Goal: Task Accomplishment & Management: Use online tool/utility

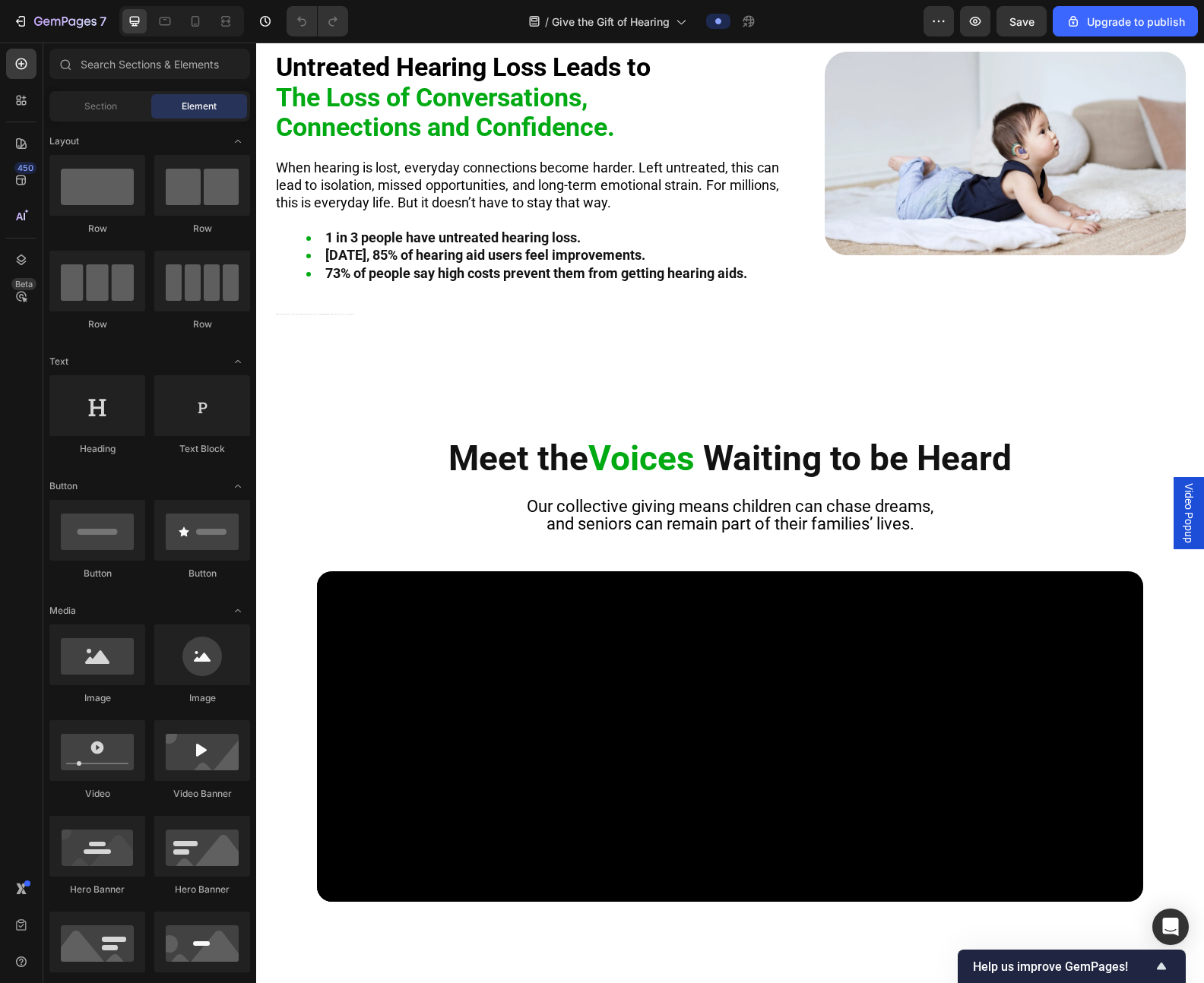
scroll to position [298, 0]
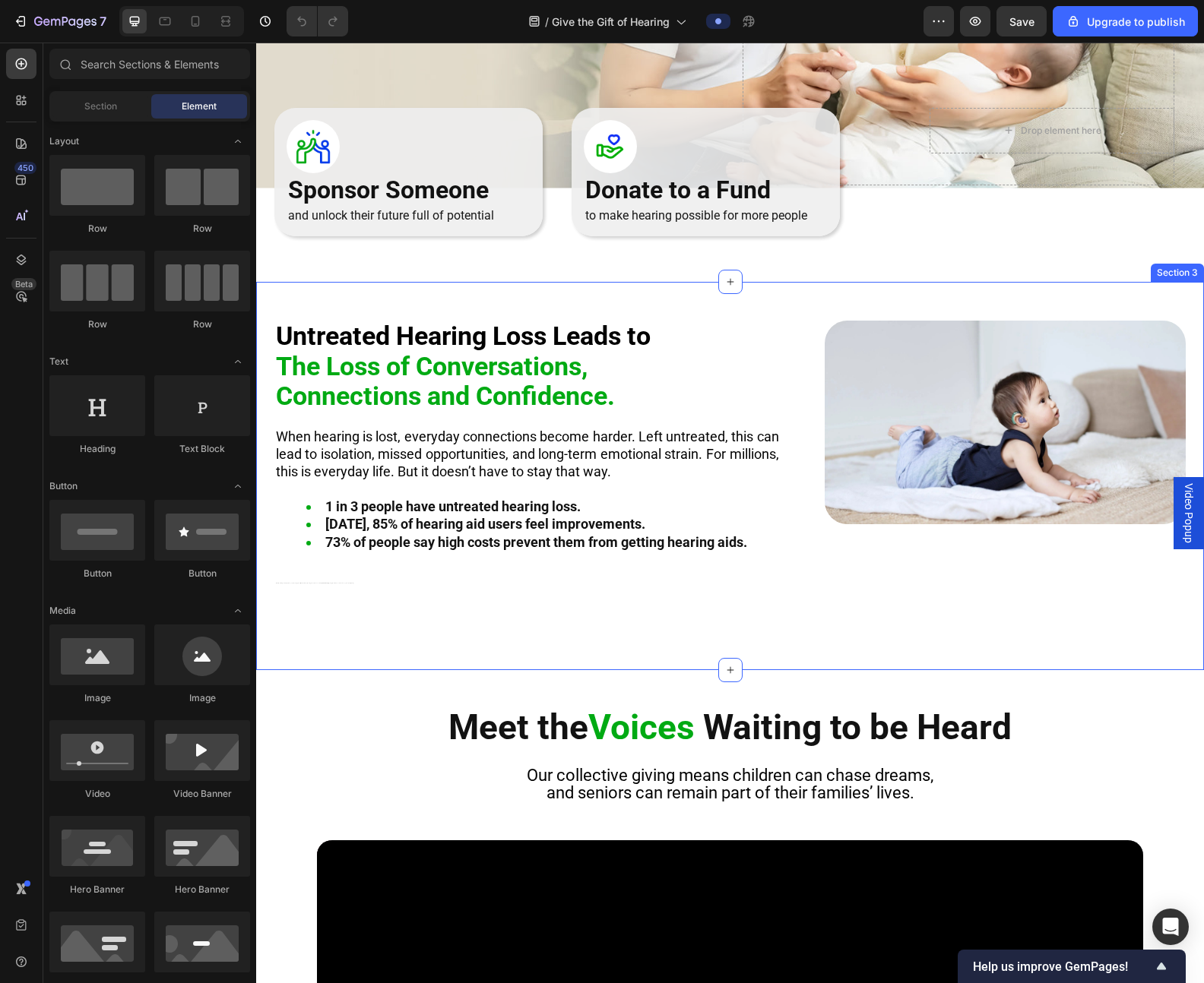
click at [416, 312] on div "Untreated Hearing Loss Leads to The Loss of Conversations, Connections and Conf…" at bounding box center [730, 476] width 948 height 388
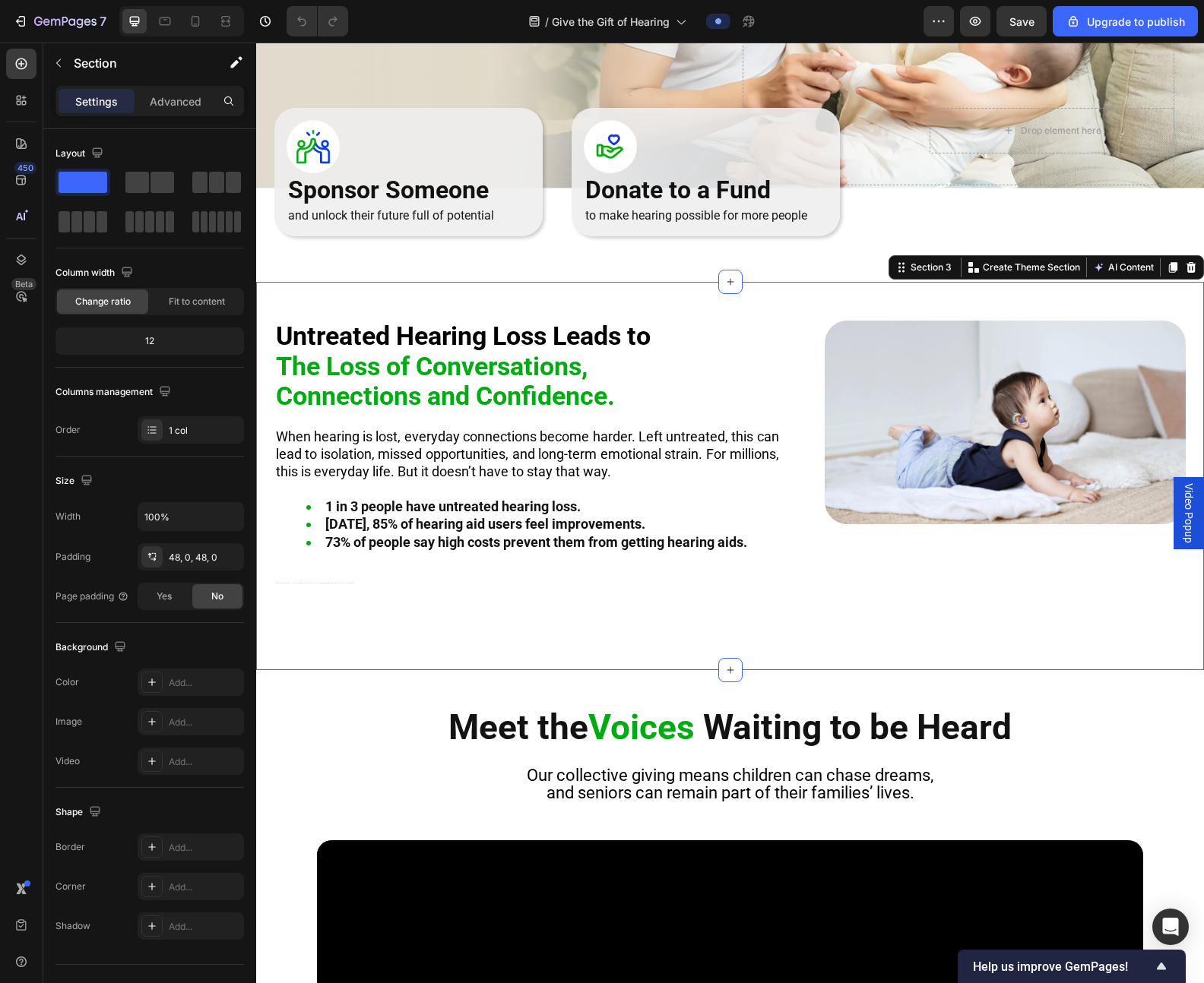
click at [93, 105] on p "Settings" at bounding box center [96, 101] width 43 height 16
click at [175, 89] on div "Advanced" at bounding box center [176, 101] width 76 height 25
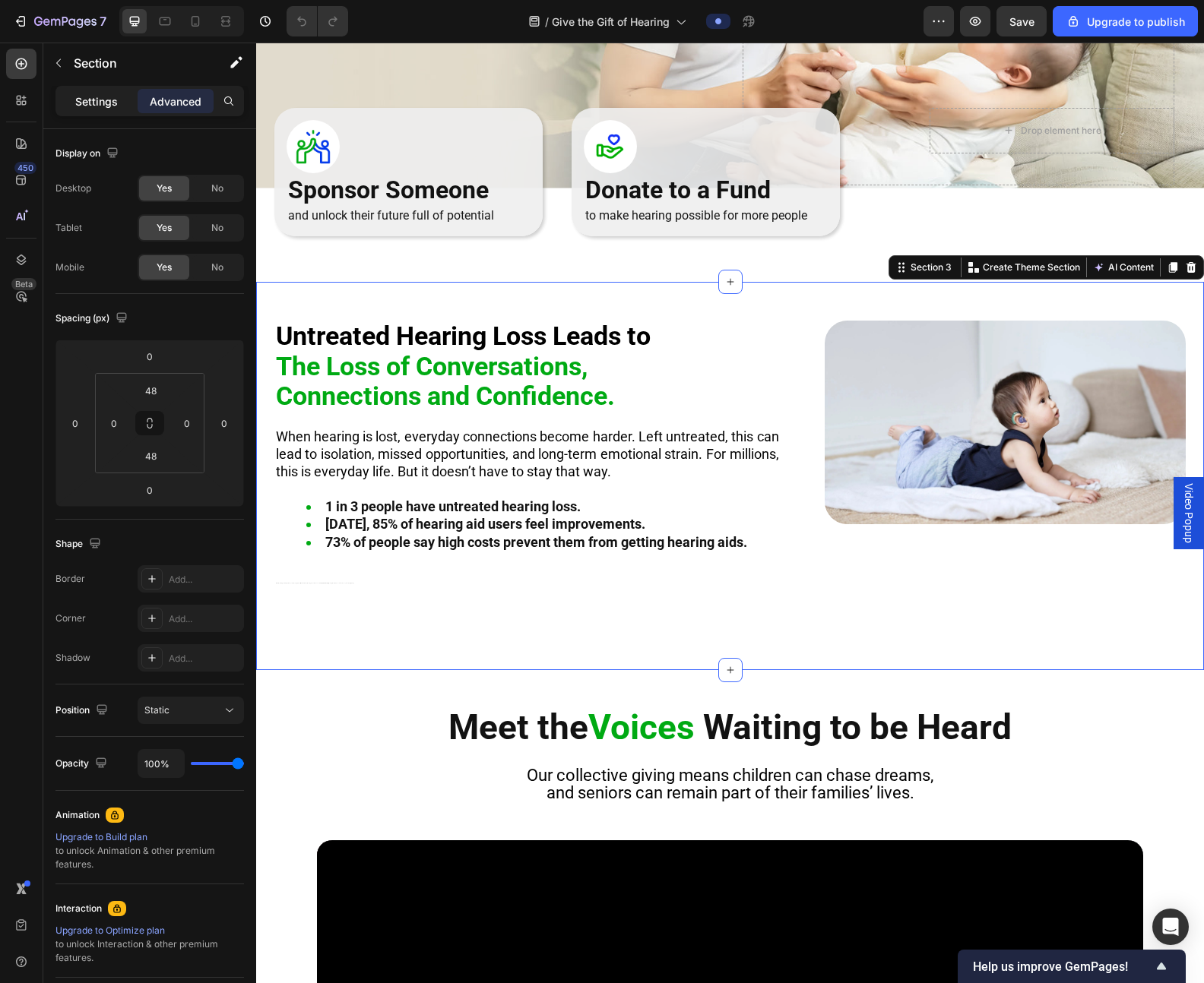
click at [116, 99] on p "Settings" at bounding box center [96, 101] width 43 height 16
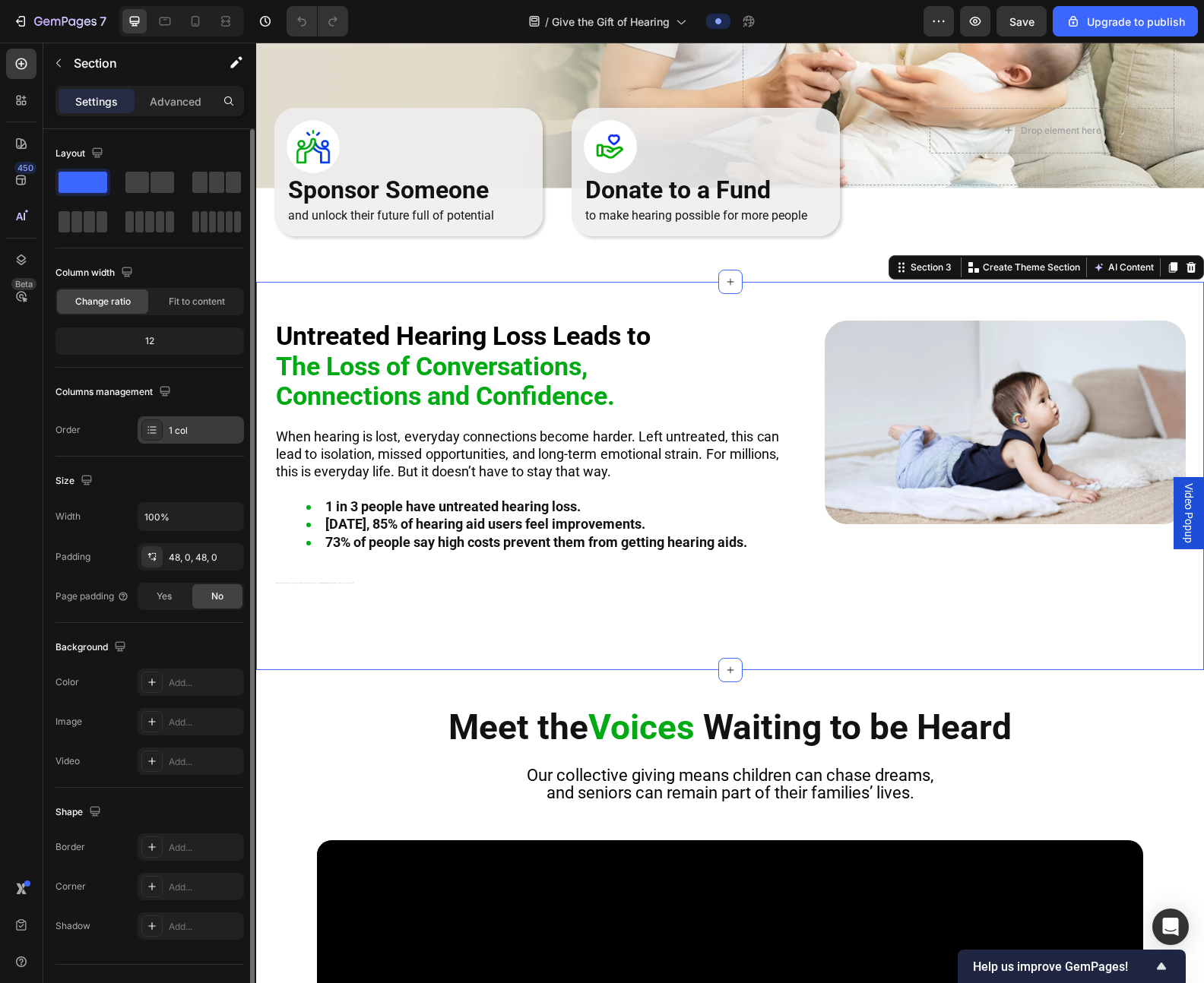
click at [153, 433] on icon at bounding box center [152, 432] width 6 height 1
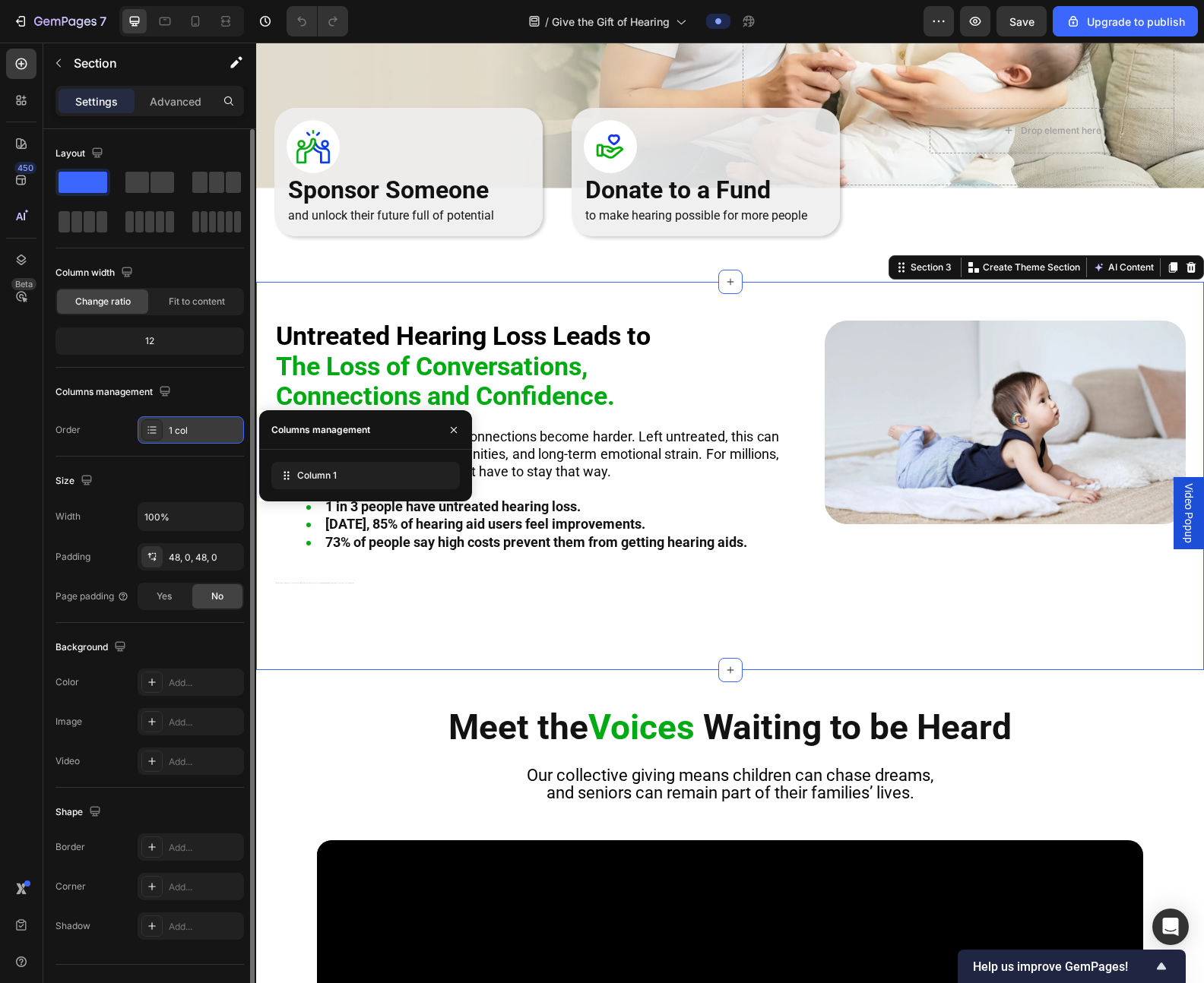
click at [153, 433] on icon at bounding box center [152, 432] width 6 height 1
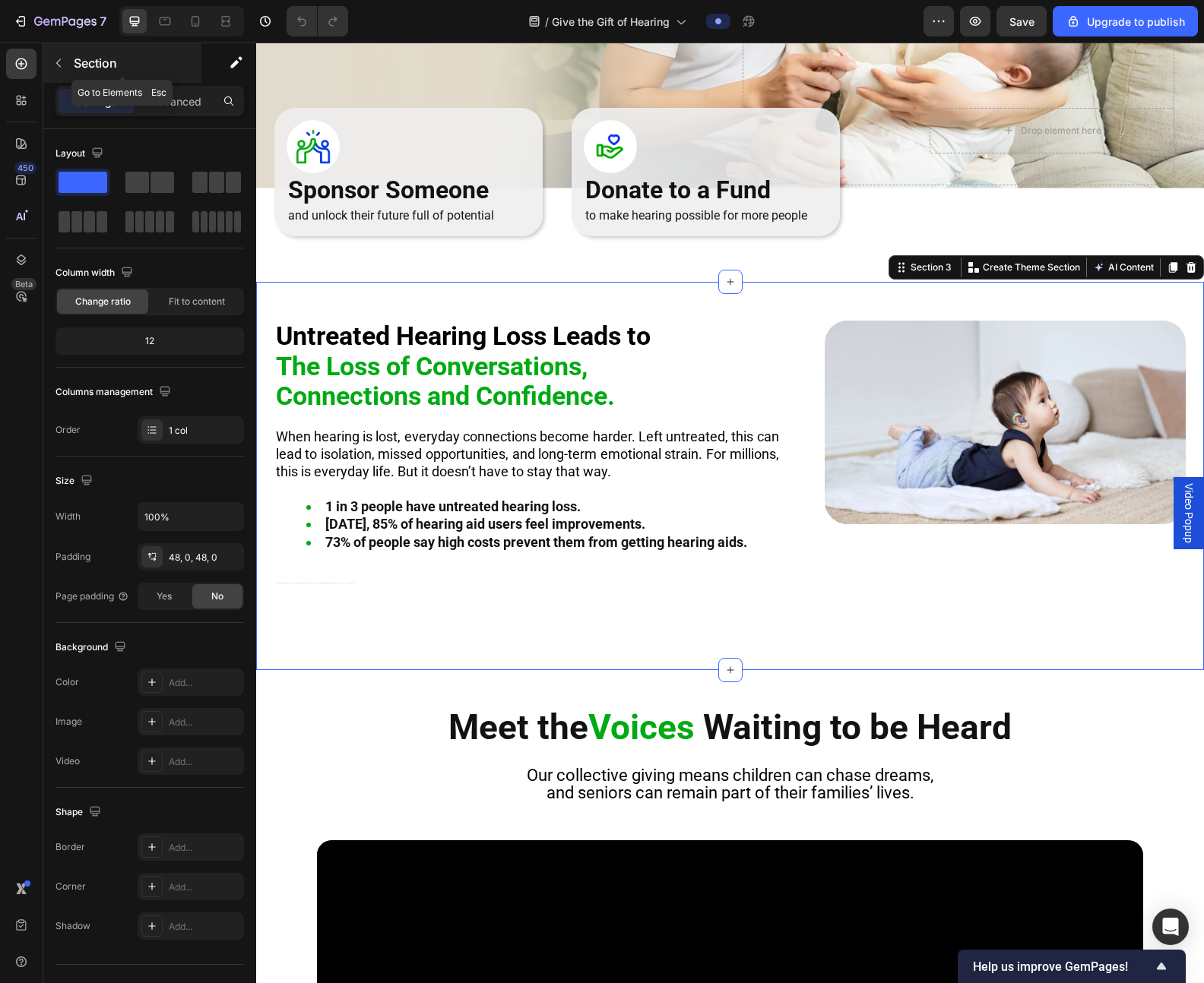
click at [60, 58] on icon "button" at bounding box center [58, 63] width 12 height 12
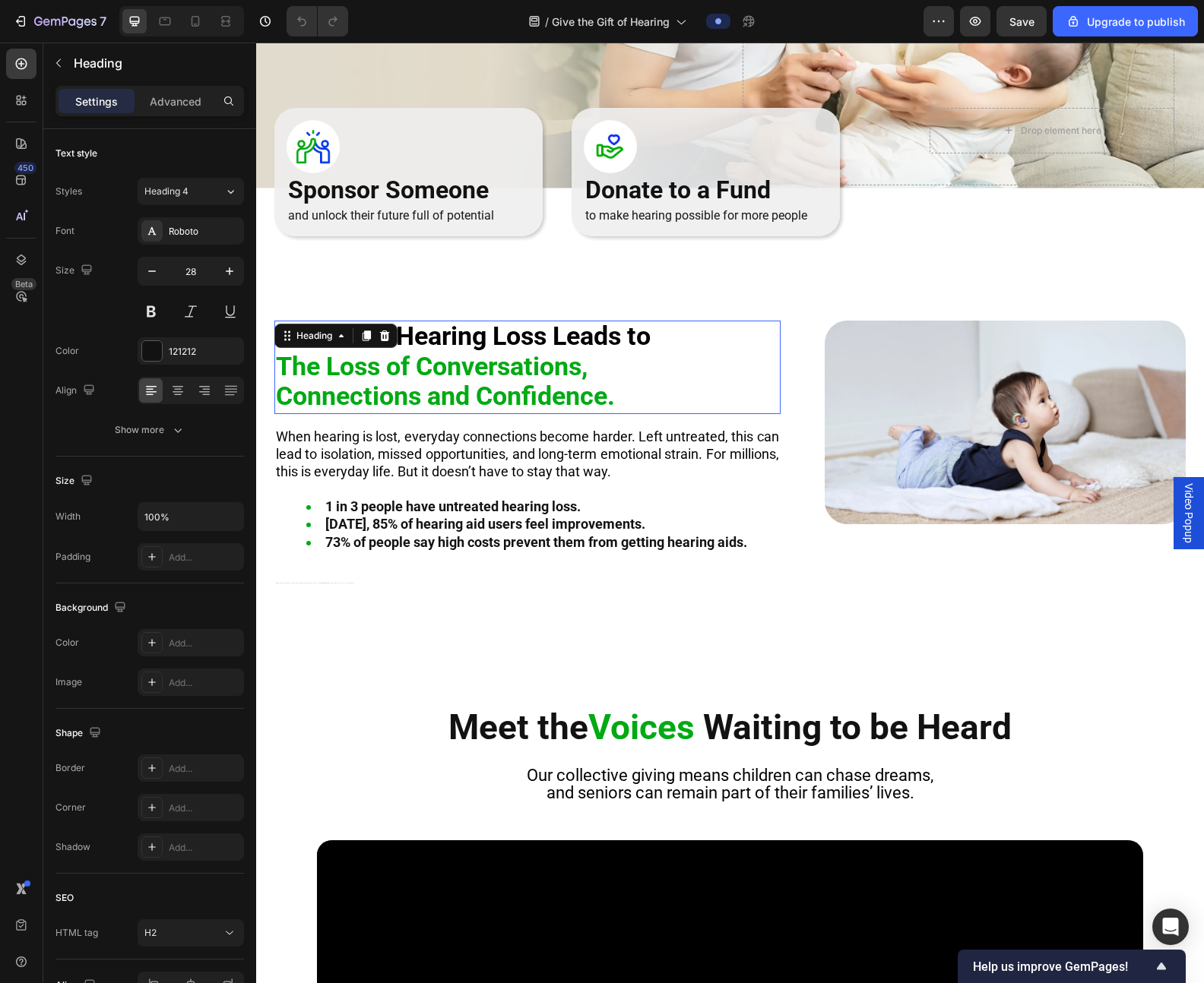
click at [586, 405] on strong "Connections and Confidence." at bounding box center [445, 396] width 339 height 30
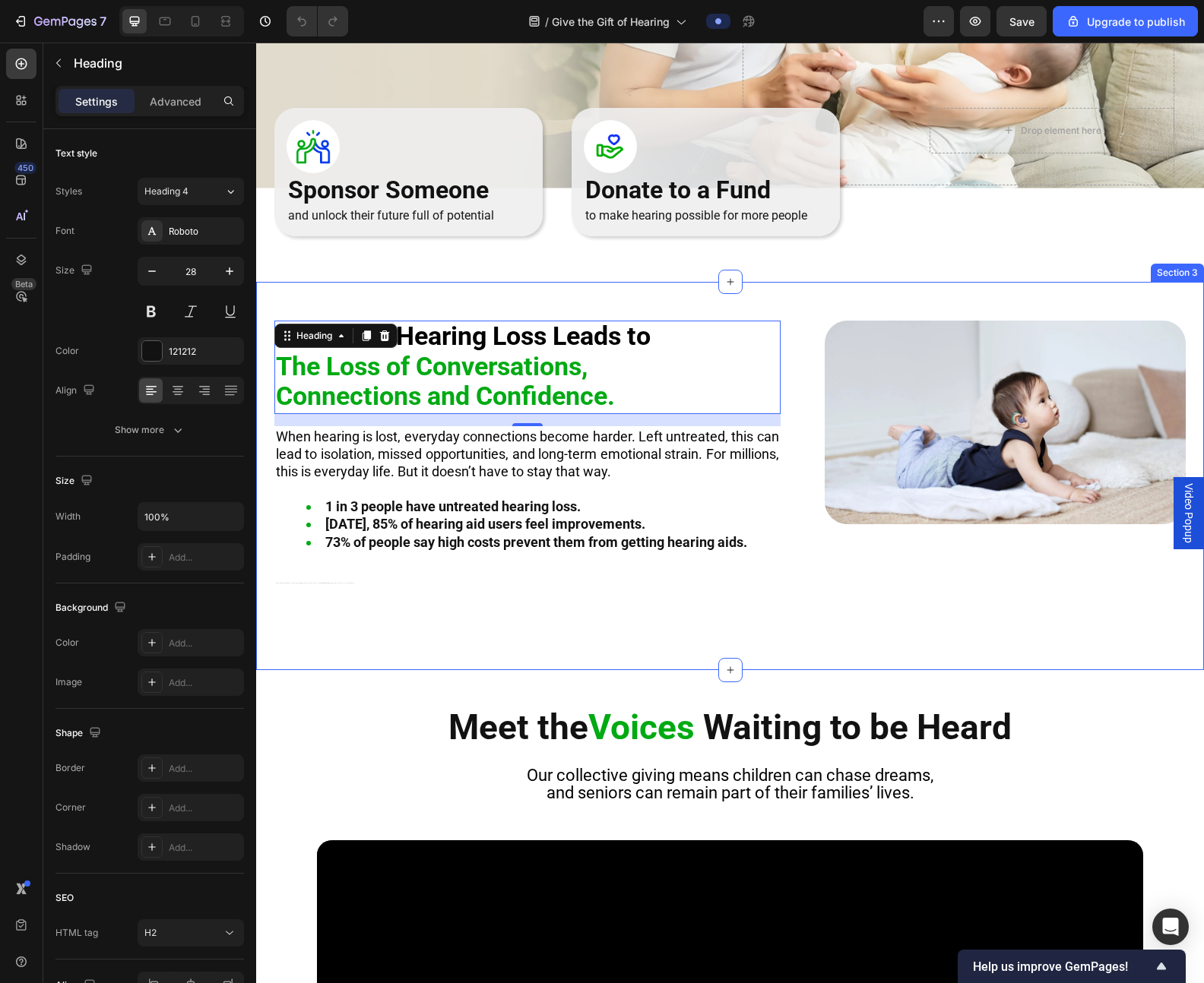
click at [608, 301] on div "Untreated Hearing Loss Leads to The Loss of Conversations, Connections and Conf…" at bounding box center [730, 476] width 948 height 388
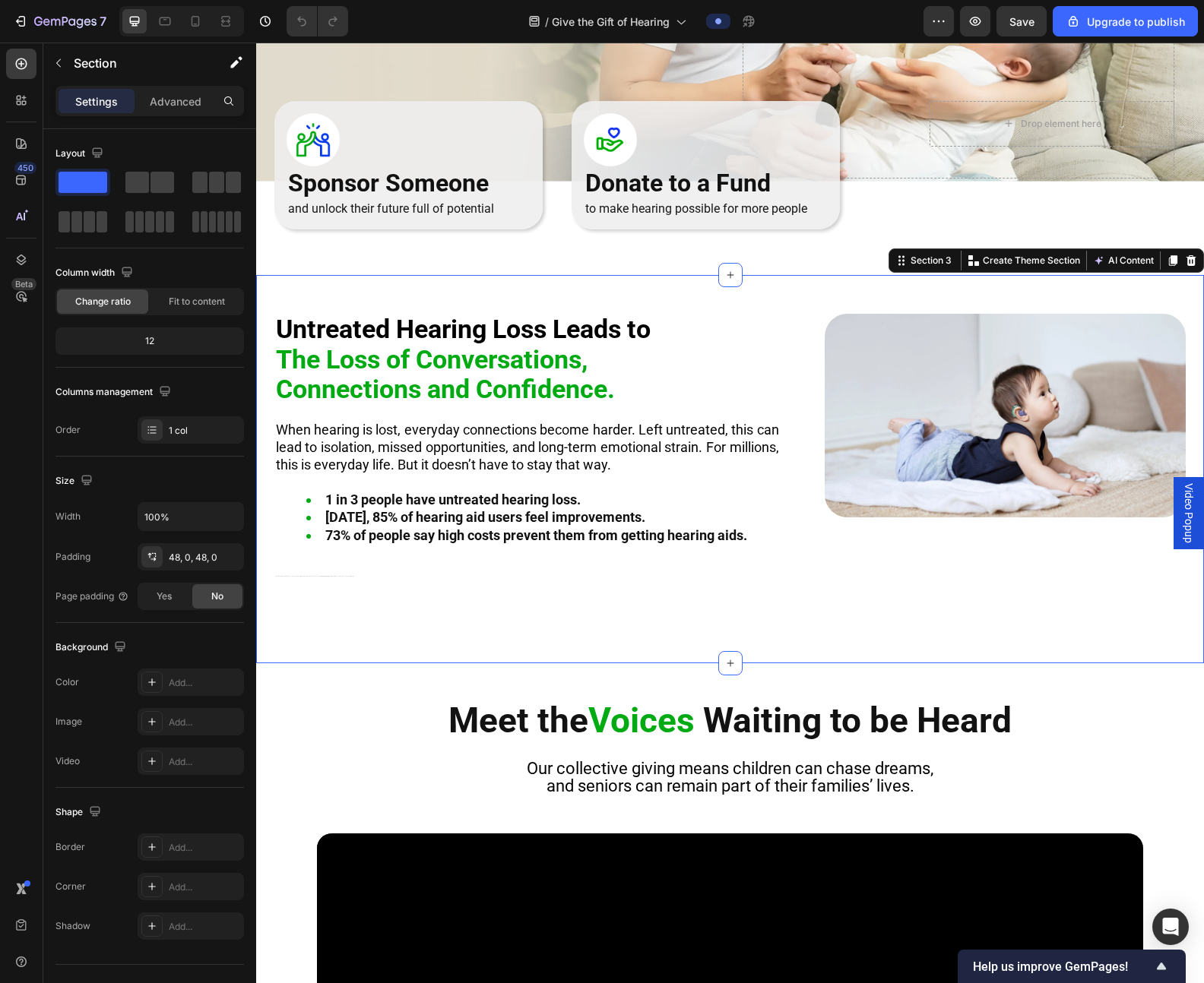
scroll to position [305, 0]
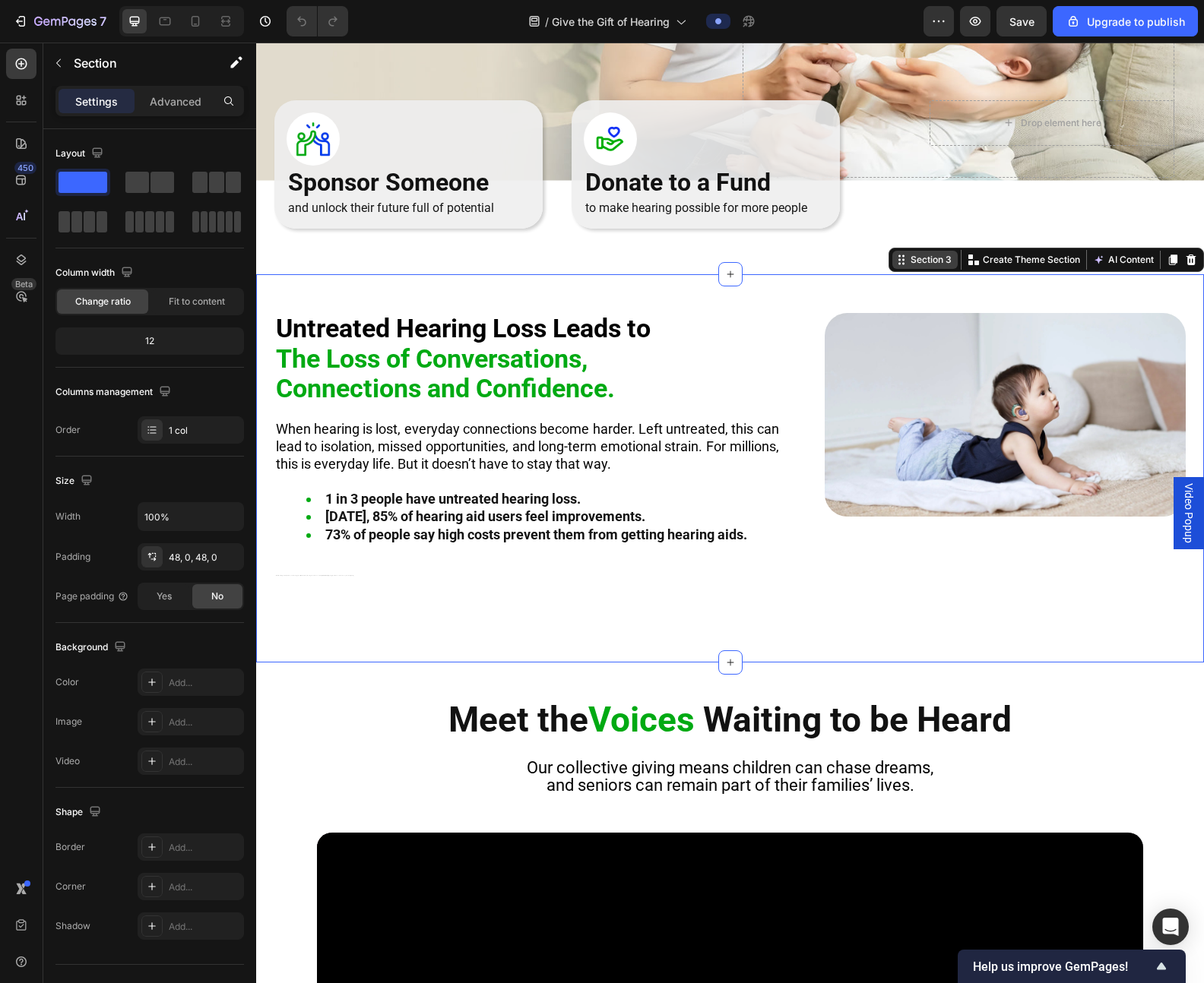
click at [861, 263] on icon at bounding box center [901, 260] width 12 height 12
click at [861, 263] on div "Section 3" at bounding box center [931, 260] width 48 height 13
click at [861, 259] on div "Section 3" at bounding box center [931, 260] width 48 height 13
click at [861, 262] on div "Section 3" at bounding box center [931, 260] width 48 height 13
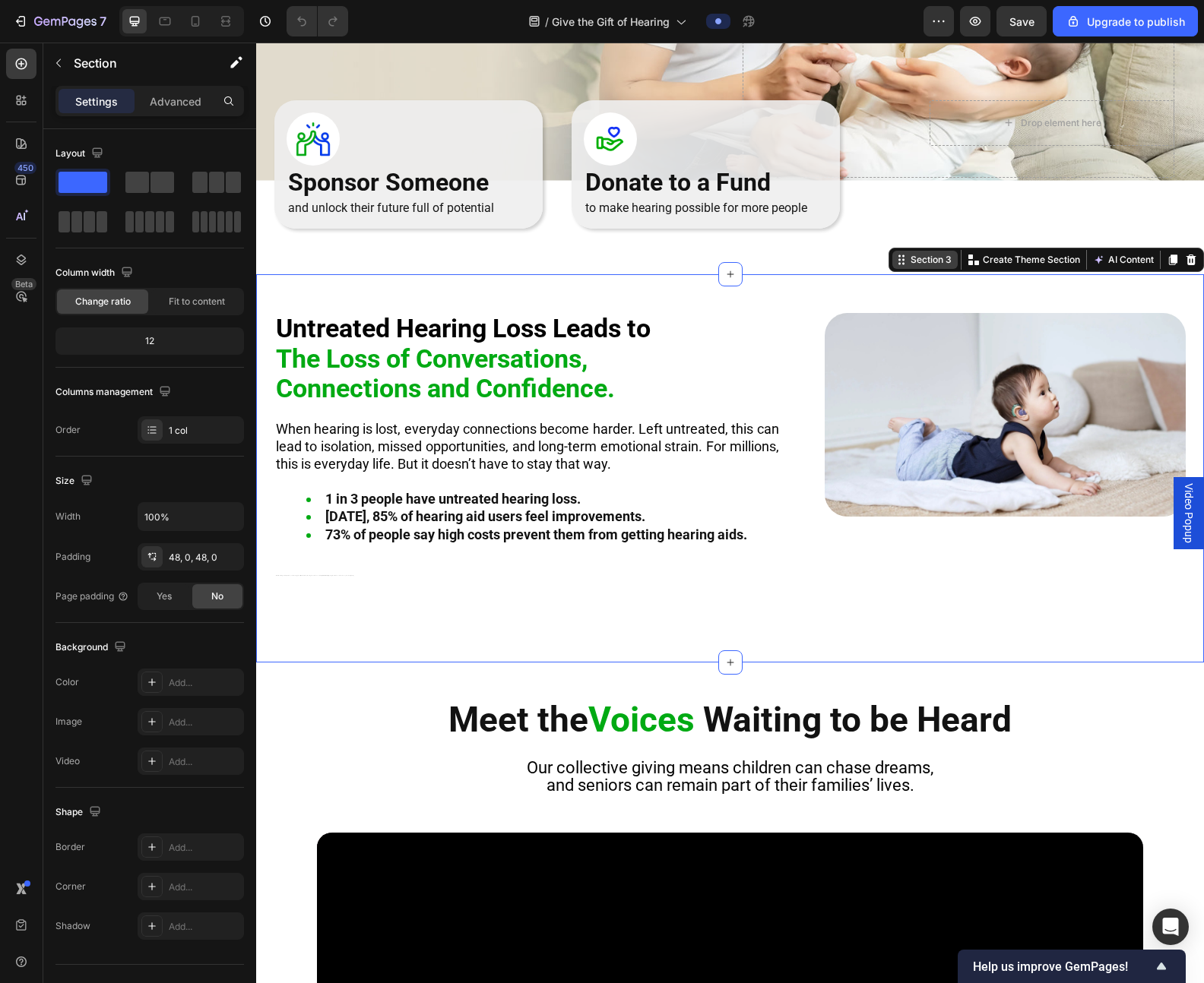
click at [861, 262] on div "Section 3" at bounding box center [931, 260] width 48 height 13
click at [861, 266] on div "Section 3" at bounding box center [924, 259] width 66 height 18
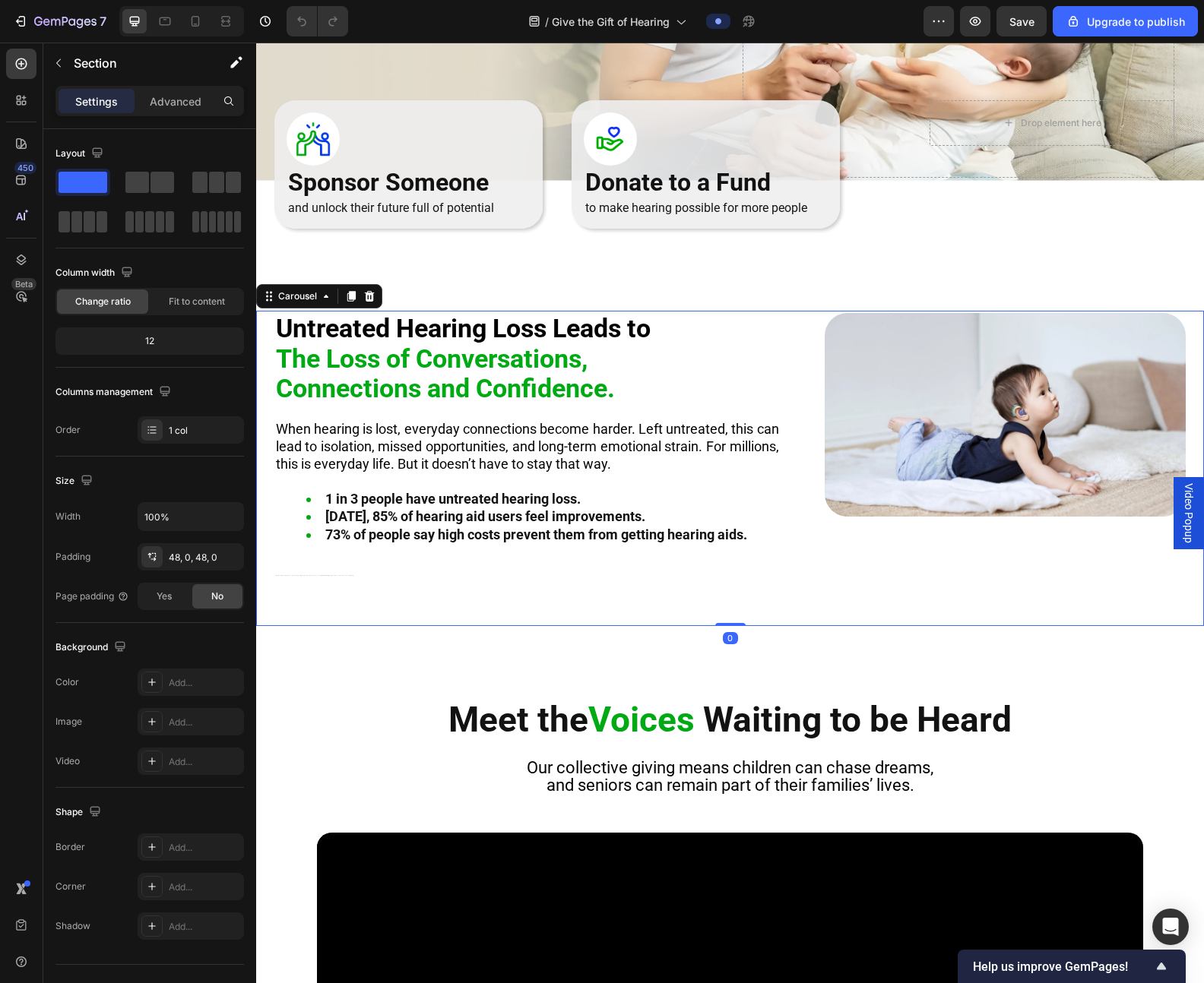
click at [861, 429] on div "Untreated Hearing Loss Leads to The Loss of Conversations, Connections and Conf…" at bounding box center [730, 470] width 948 height 315
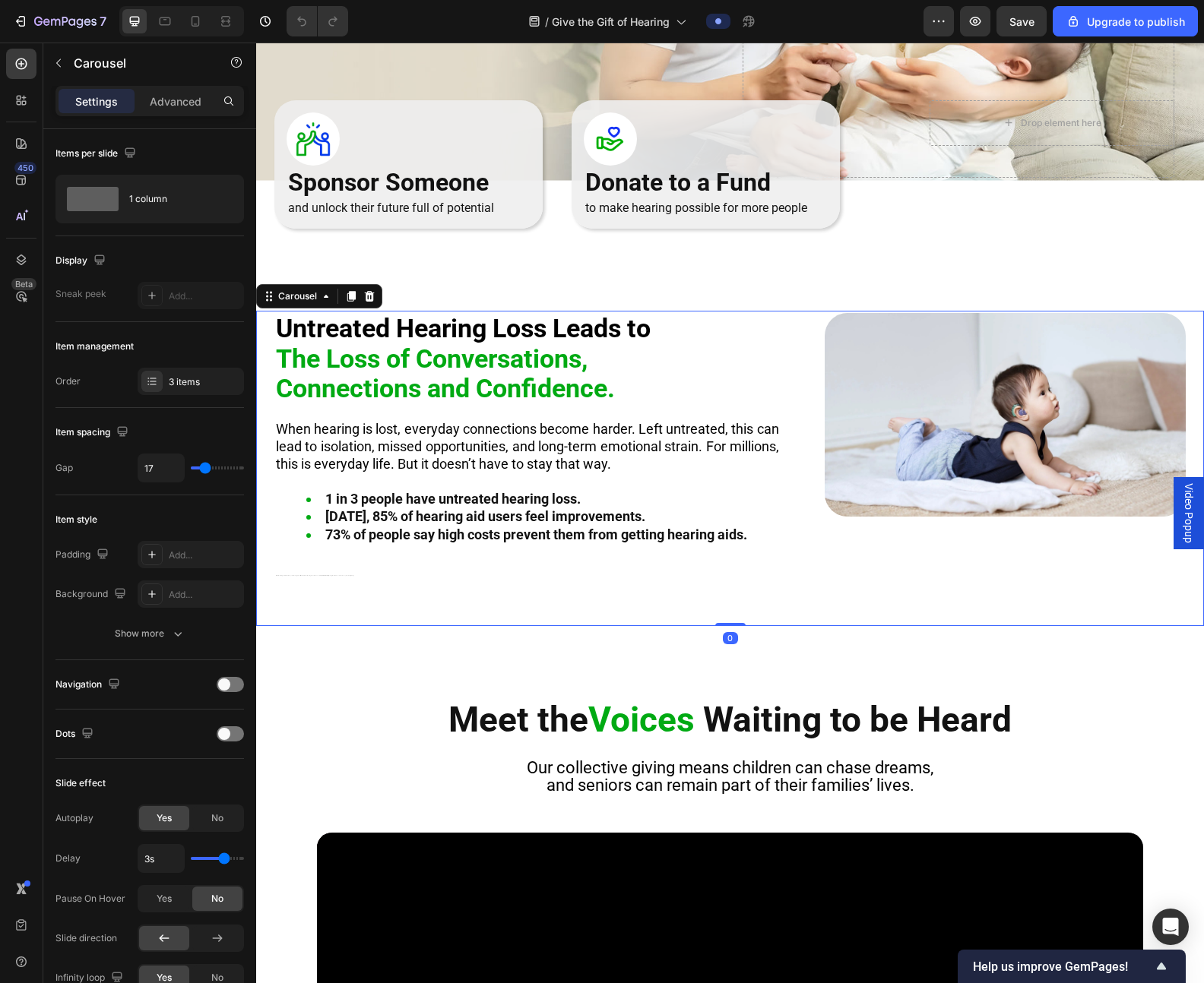
click at [861, 429] on div "Untreated Hearing Loss Leads to The Loss of Conversations, Connections and Conf…" at bounding box center [730, 470] width 948 height 315
click at [151, 384] on icon at bounding box center [152, 383] width 6 height 1
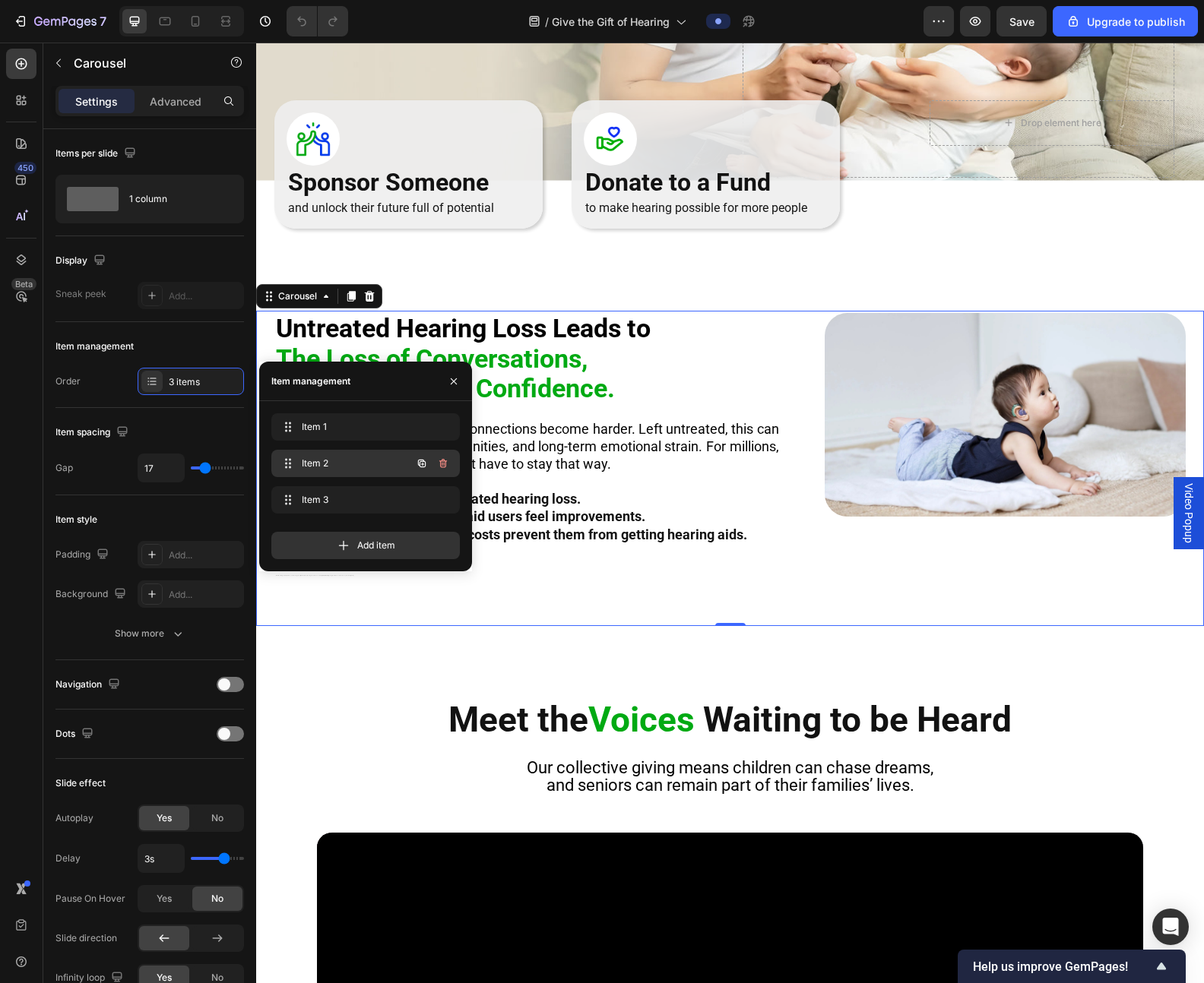
click at [323, 451] on div "Item 2 Item 2" at bounding box center [365, 463] width 188 height 28
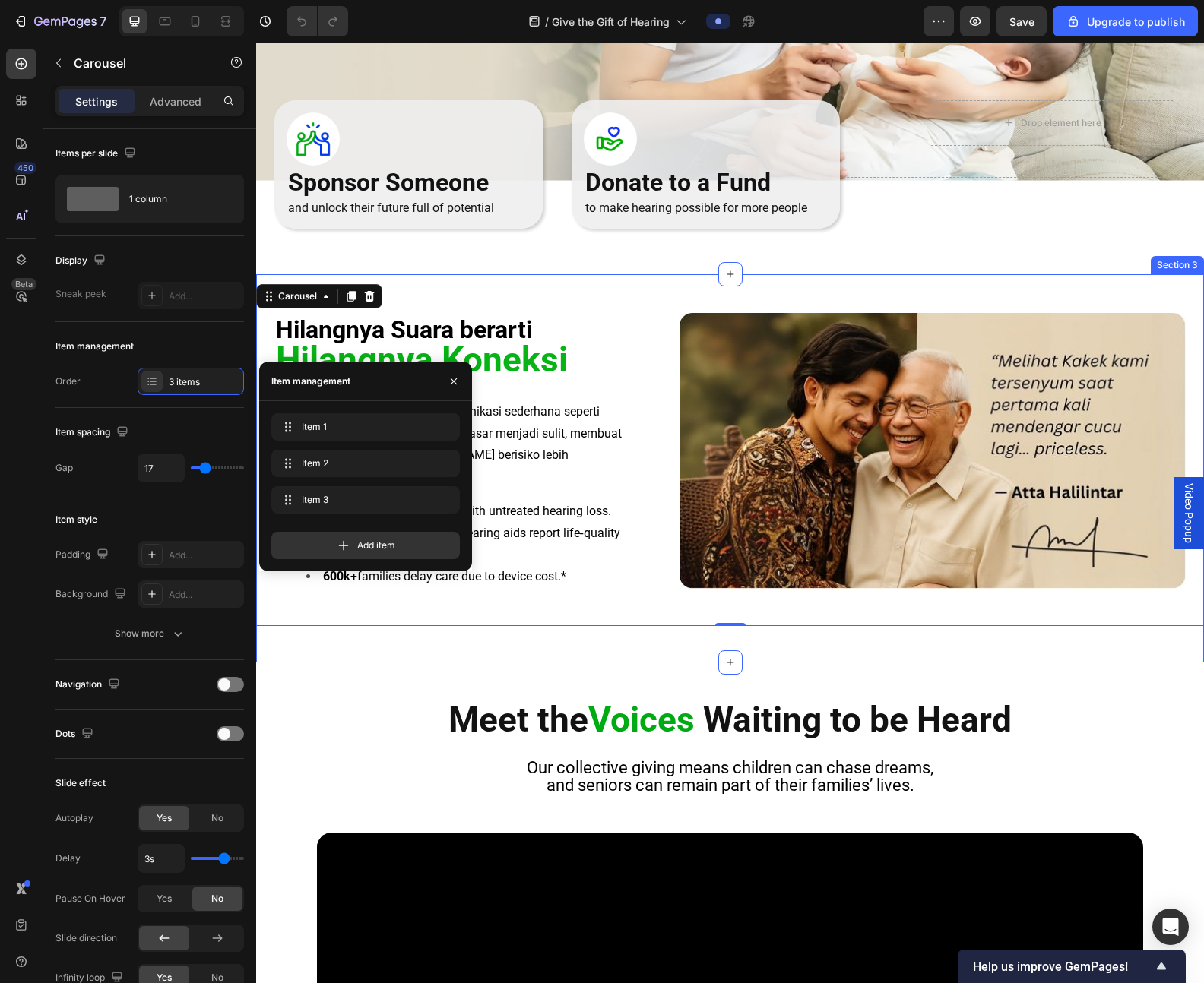
click at [356, 647] on div "Untreated Hearing Loss Leads to The Loss of Conversations, Connections and Conf…" at bounding box center [730, 468] width 948 height 388
